Goal: Transaction & Acquisition: Purchase product/service

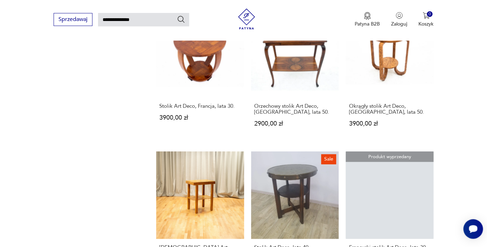
scroll to position [592, 0]
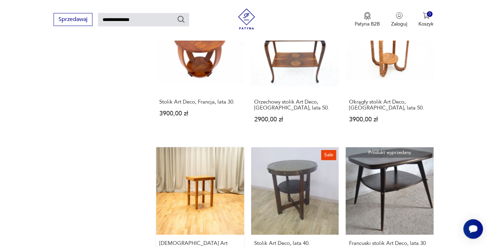
click at [190, 181] on link "Stolik Art Deco 1320,00 zł" at bounding box center [200, 213] width 88 height 133
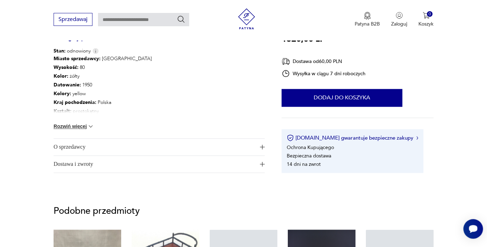
scroll to position [296, 0]
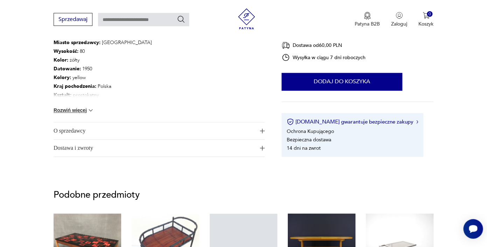
click at [152, 127] on span "O sprzedawcy" at bounding box center [155, 131] width 202 height 17
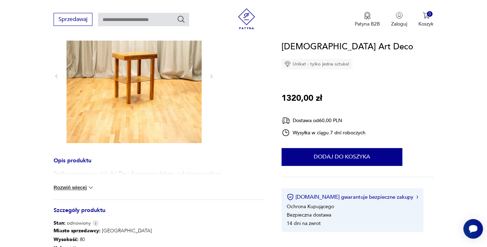
scroll to position [108, 0]
click at [82, 186] on button "Rozwiń więcej" at bounding box center [74, 187] width 41 height 7
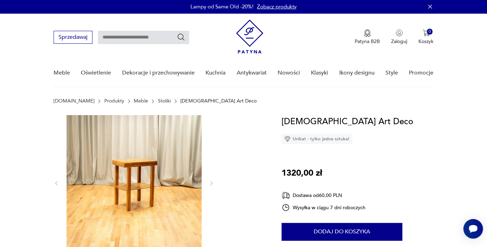
scroll to position [0, 0]
